Goal: Task Accomplishment & Management: Manage account settings

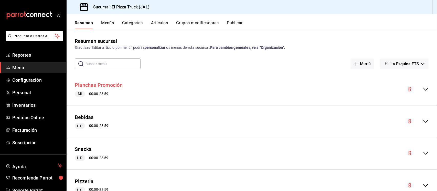
click at [113, 84] on button "Planchas Promoción" at bounding box center [99, 85] width 48 height 7
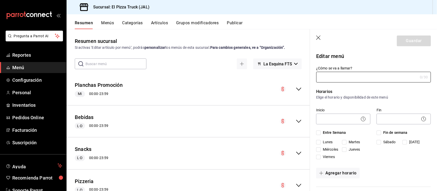
type input "Planchas Promo"
checkbox input "true"
type input "1756315495718"
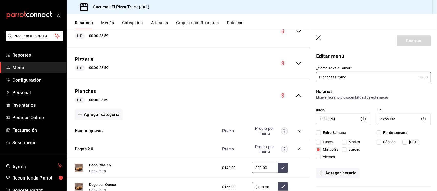
scroll to position [152, 0]
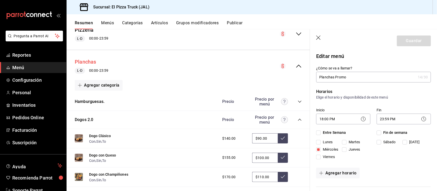
click at [84, 61] on button "Planchas" at bounding box center [85, 61] width 21 height 7
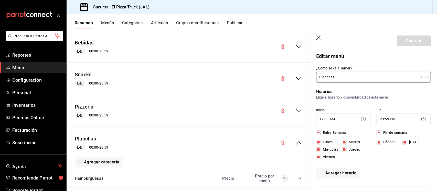
scroll to position [24, 0]
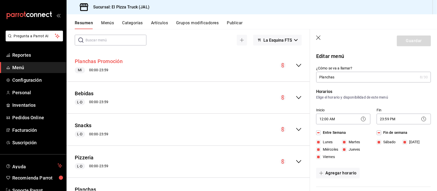
click at [114, 62] on button "Planchas Promoción" at bounding box center [99, 61] width 48 height 7
checkbox input "false"
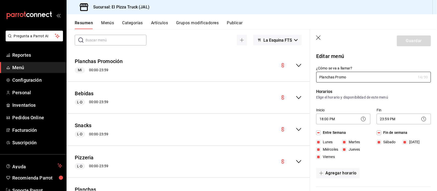
checkbox input "false"
click at [361, 120] on circle at bounding box center [363, 119] width 4 height 4
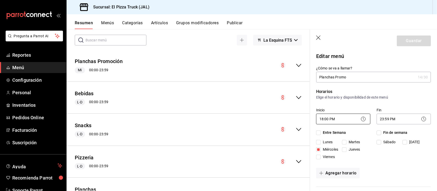
click at [326, 119] on body "Pregunta a Parrot AI Reportes Menú Configuración Personal Inventarios Pedidos O…" at bounding box center [218, 95] width 437 height 191
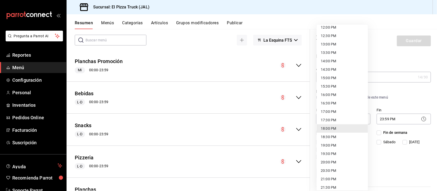
scroll to position [195, 0]
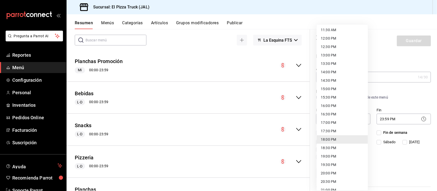
click at [333, 38] on li "12:00 PM" at bounding box center [341, 38] width 51 height 8
type input "12:00"
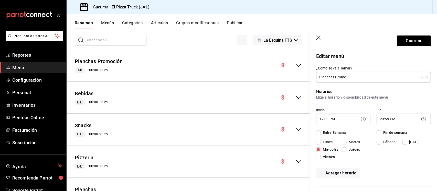
click at [317, 36] on icon "button" at bounding box center [318, 38] width 5 height 5
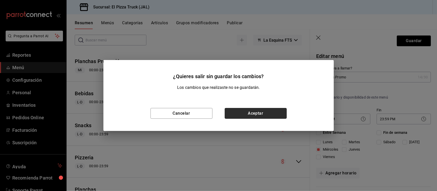
click at [240, 117] on button "Aceptar" at bounding box center [256, 113] width 62 height 11
checkbox input "false"
type input "1756320664453"
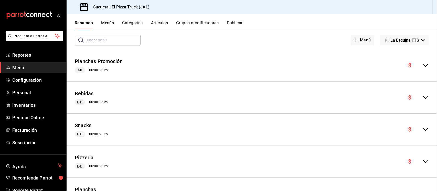
checkbox input "false"
click at [106, 60] on button "Planchas Promoción" at bounding box center [99, 61] width 48 height 7
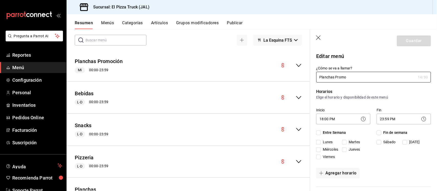
checkbox input "true"
click at [326, 116] on body "Pregunta a Parrot AI Reportes Menú Configuración Personal Inventarios Pedidos O…" at bounding box center [218, 95] width 437 height 191
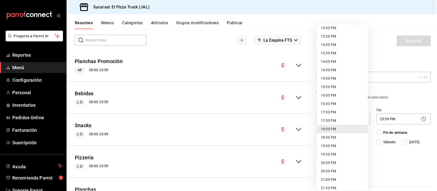
scroll to position [195, 0]
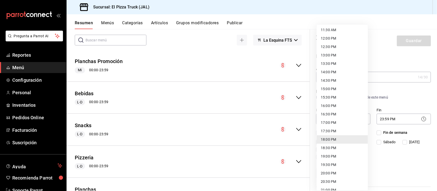
click at [328, 38] on li "12:00 PM" at bounding box center [341, 38] width 51 height 8
type input "12:00"
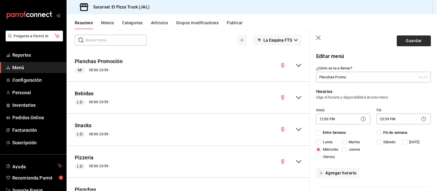
click at [406, 37] on button "Guardar" at bounding box center [414, 41] width 34 height 11
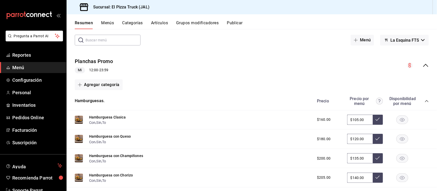
click at [424, 102] on icon "collapse-category-row" at bounding box center [426, 101] width 4 height 4
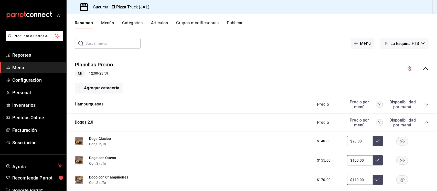
scroll to position [32, 0]
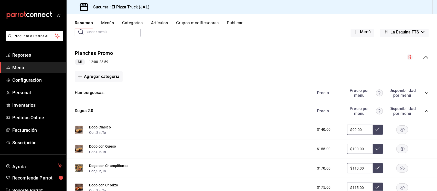
click at [424, 112] on icon "collapse-category-row" at bounding box center [426, 111] width 4 height 4
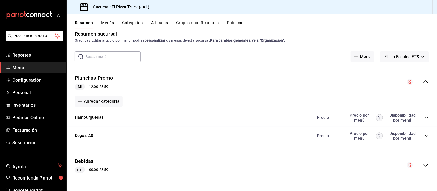
scroll to position [0, 0]
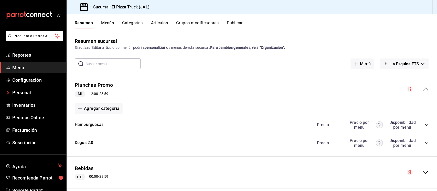
drag, startPoint x: 22, startPoint y: 90, endPoint x: 91, endPoint y: 96, distance: 69.9
click at [22, 90] on span "Personal" at bounding box center [37, 92] width 50 height 7
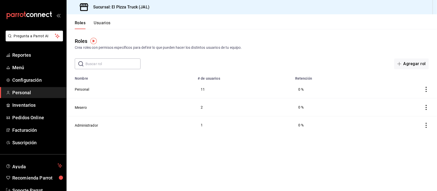
click at [103, 23] on button "Usuarios" at bounding box center [102, 24] width 17 height 9
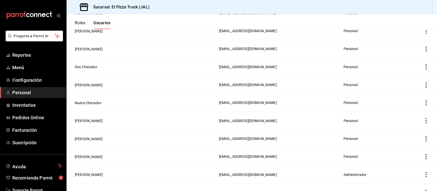
scroll to position [159, 0]
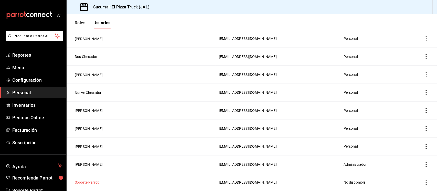
click at [95, 184] on button "Soporte Parrot" at bounding box center [87, 182] width 24 height 5
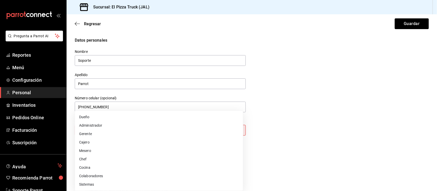
click at [162, 132] on body "Pregunta a Parrot AI Reportes Menú Configuración Personal Inventarios Pedidos O…" at bounding box center [218, 95] width 437 height 191
click at [109, 125] on li "Administrador" at bounding box center [159, 126] width 168 height 8
type input "ADMIN"
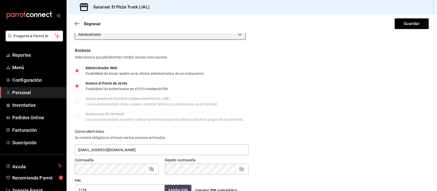
scroll to position [128, 0]
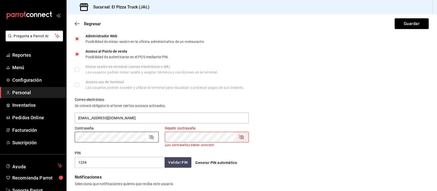
click at [65, 137] on div "Pregunta a Parrot AI Reportes Menú Configuración Personal Inventarios Pedidos O…" at bounding box center [218, 95] width 437 height 191
click at [77, 25] on icon "button" at bounding box center [77, 23] width 5 height 5
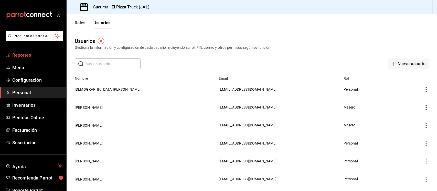
click at [20, 54] on span "Reportes" at bounding box center [37, 55] width 50 height 7
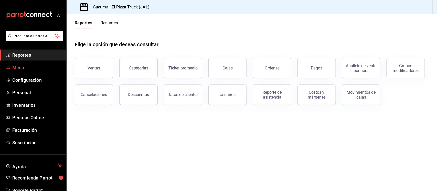
click at [19, 68] on span "Menú" at bounding box center [37, 67] width 50 height 7
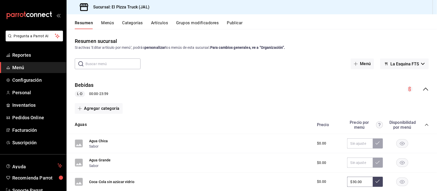
click at [422, 88] on icon "collapse-menu-row" at bounding box center [425, 89] width 6 height 6
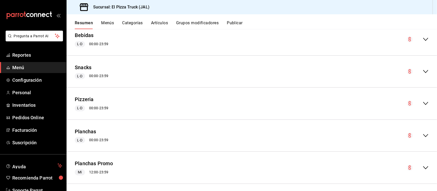
scroll to position [53, 0]
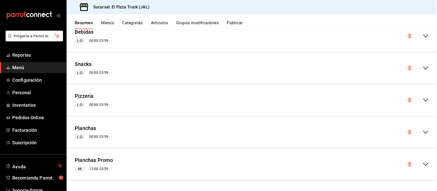
click at [422, 163] on icon "collapse-menu-row" at bounding box center [425, 165] width 6 height 6
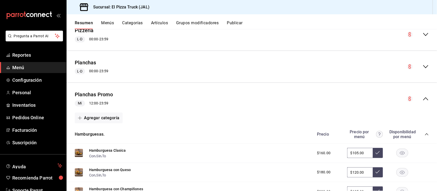
scroll to position [149, 0]
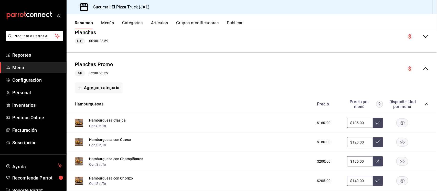
click at [425, 104] on icon "collapse-category-row" at bounding box center [426, 104] width 3 height 2
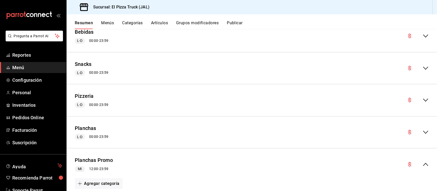
scroll to position [21, 0]
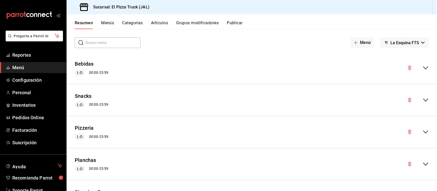
click at [423, 163] on icon "collapse-menu-row" at bounding box center [425, 164] width 6 height 6
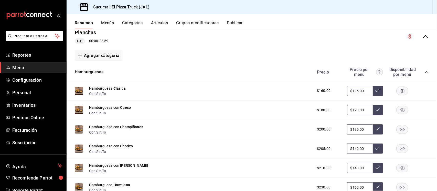
click at [424, 71] on icon "collapse-category-row" at bounding box center [426, 72] width 4 height 4
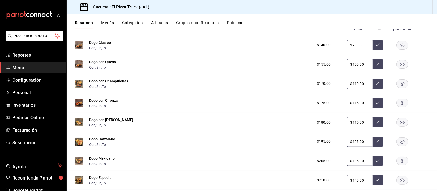
scroll to position [181, 0]
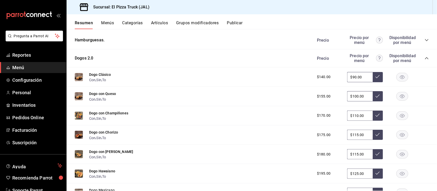
click at [106, 22] on button "Menús" at bounding box center [107, 24] width 13 height 9
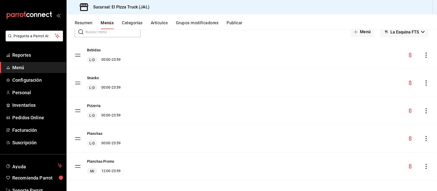
scroll to position [36, 0]
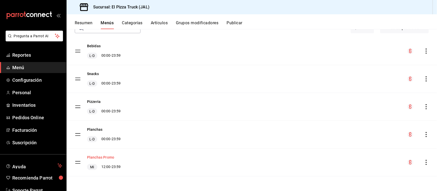
click at [112, 159] on button "Planchas Promo" at bounding box center [100, 157] width 27 height 5
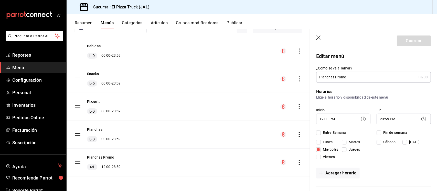
click at [361, 119] on icon at bounding box center [363, 119] width 6 height 6
click at [360, 120] on icon at bounding box center [363, 119] width 6 height 6
click at [339, 119] on body "Pregunta a Parrot AI Reportes Menú Configuración Personal Inventarios Pedidos O…" at bounding box center [218, 95] width 437 height 191
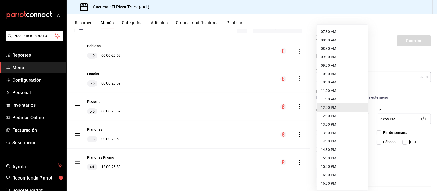
scroll to position [158, 0]
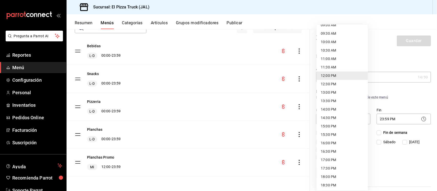
click at [328, 143] on li "16:00 PM" at bounding box center [341, 143] width 51 height 8
type input "16:00"
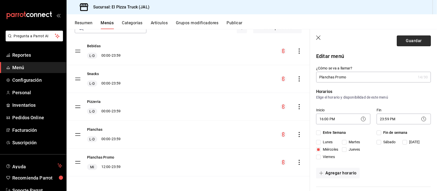
click at [404, 44] on button "Guardar" at bounding box center [414, 41] width 34 height 11
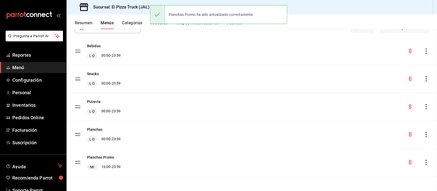
scroll to position [31, 0]
